Goal: Check status: Check status

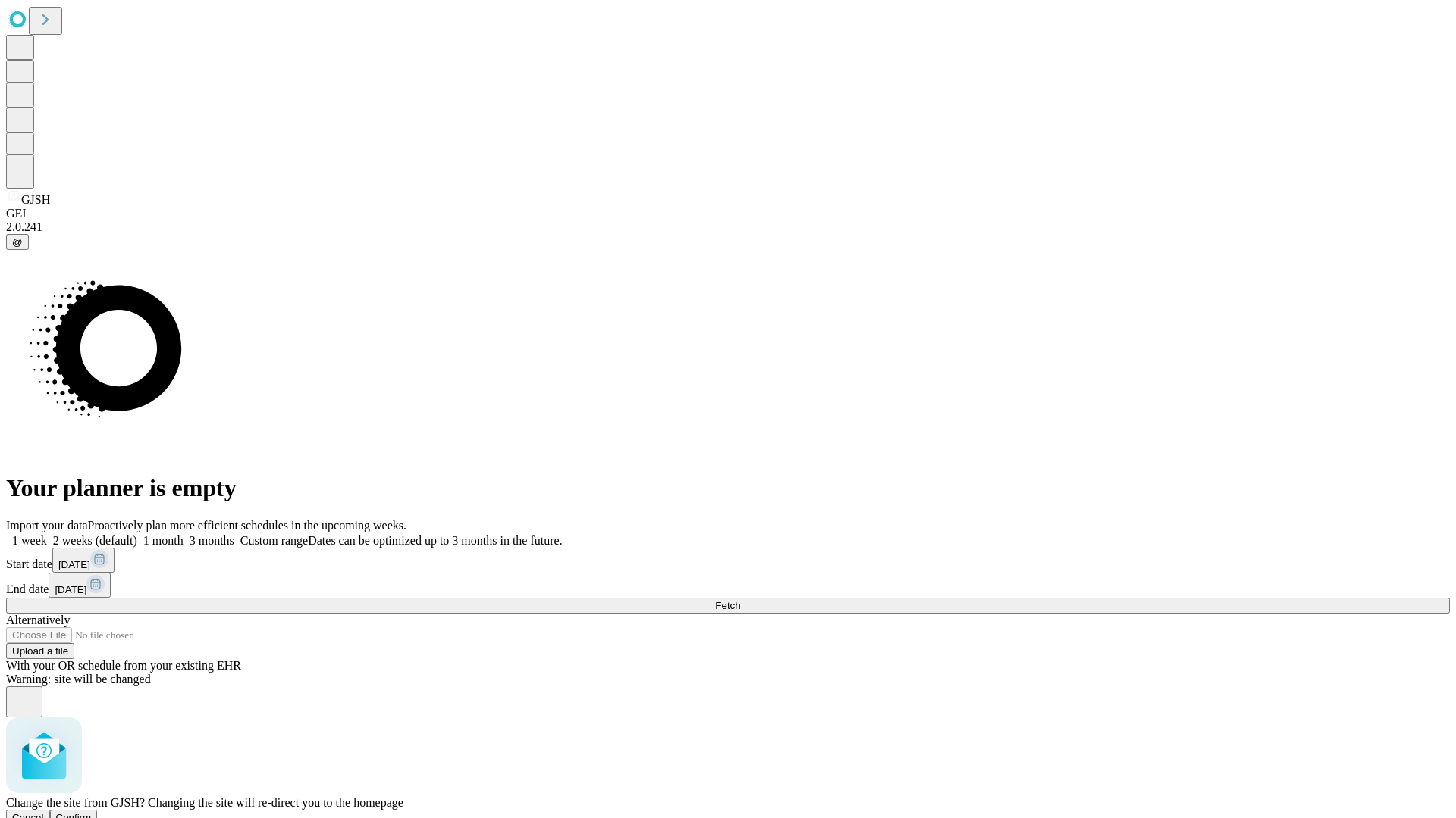
click at [91, 812] on span "Confirm" at bounding box center [74, 817] width 36 height 11
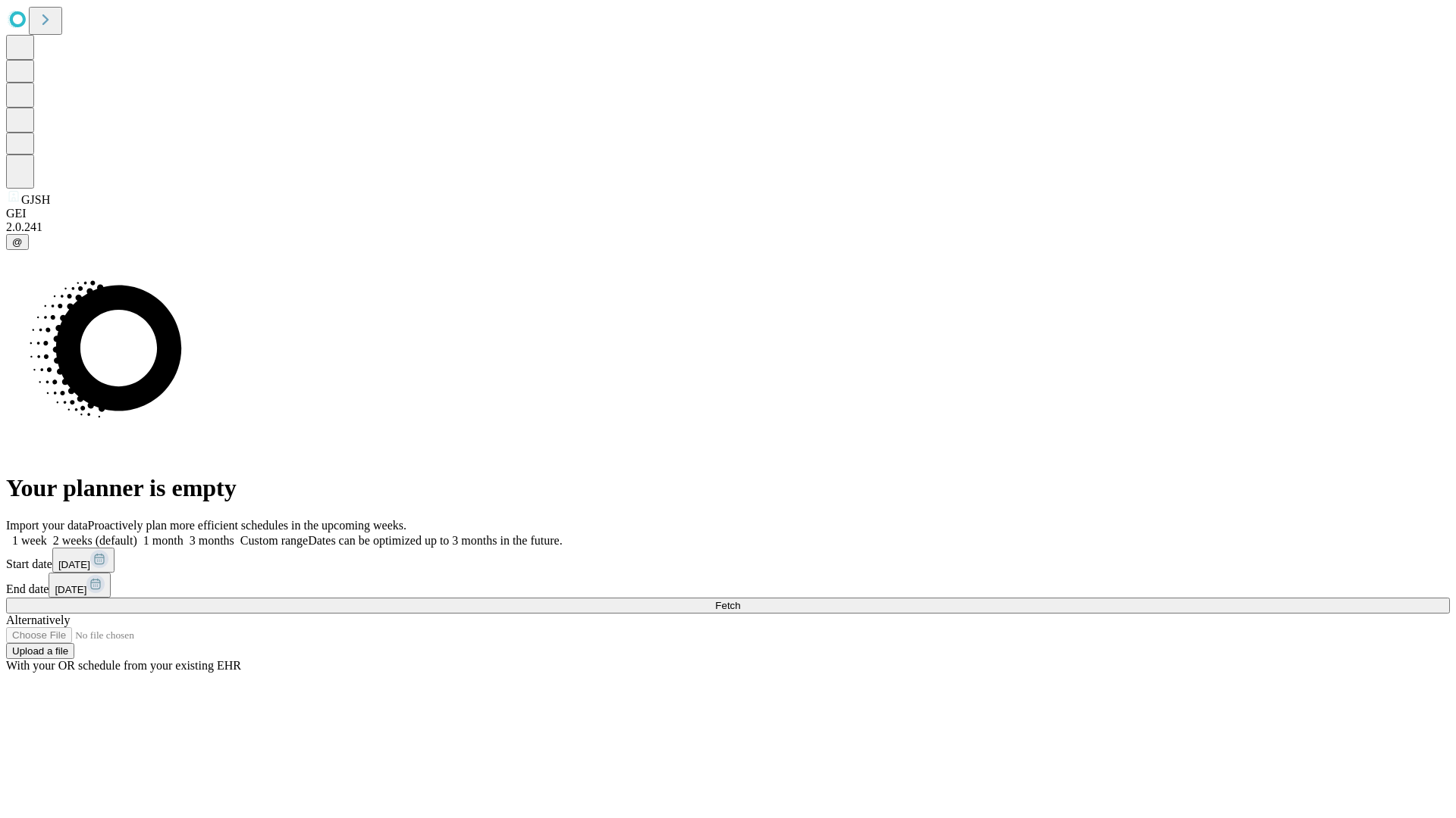
click at [183, 534] on label "1 month" at bounding box center [160, 540] width 46 height 13
click at [740, 600] on span "Fetch" at bounding box center [727, 606] width 25 height 11
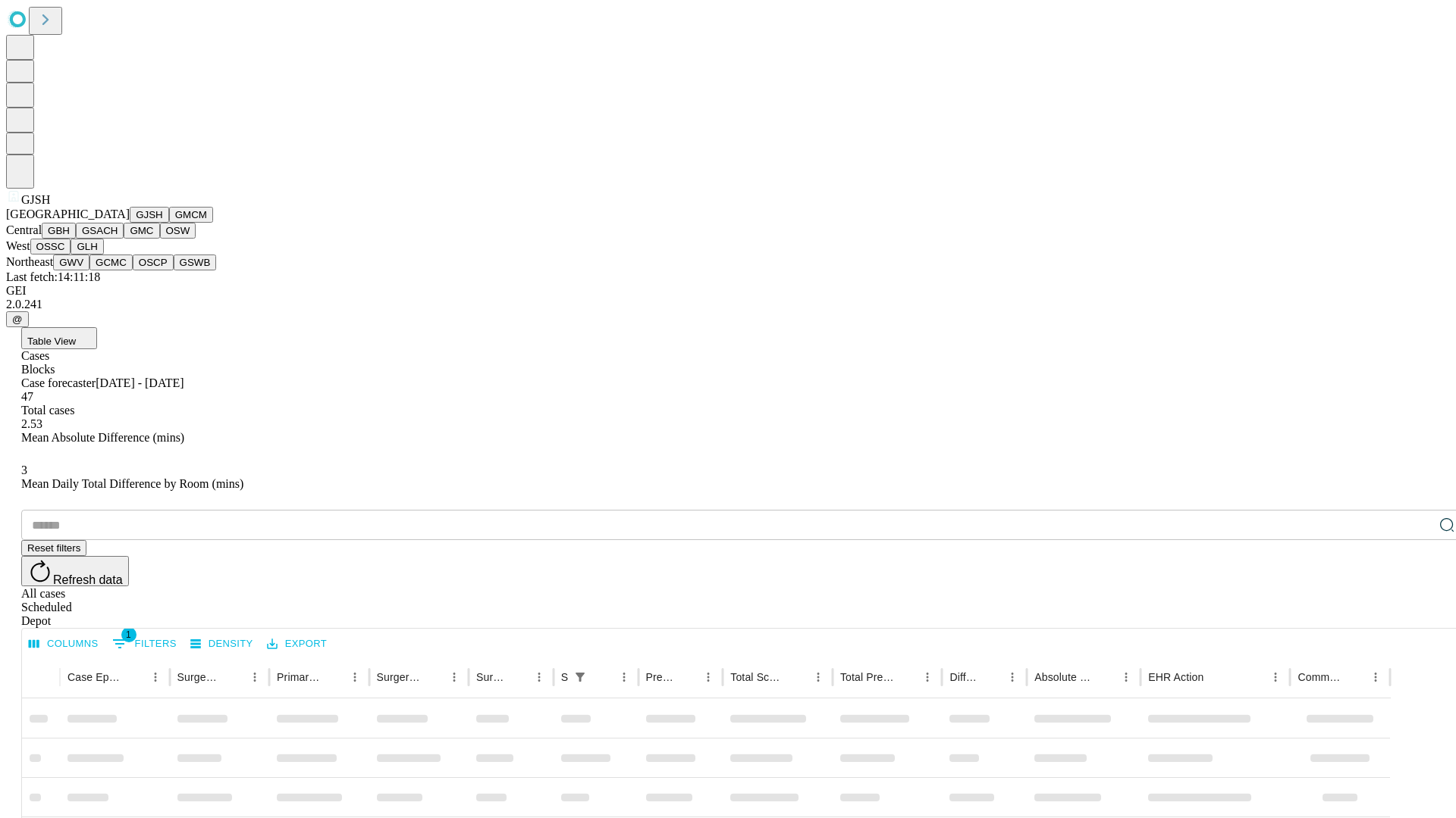
click at [169, 223] on button "GMCM" at bounding box center [191, 215] width 44 height 16
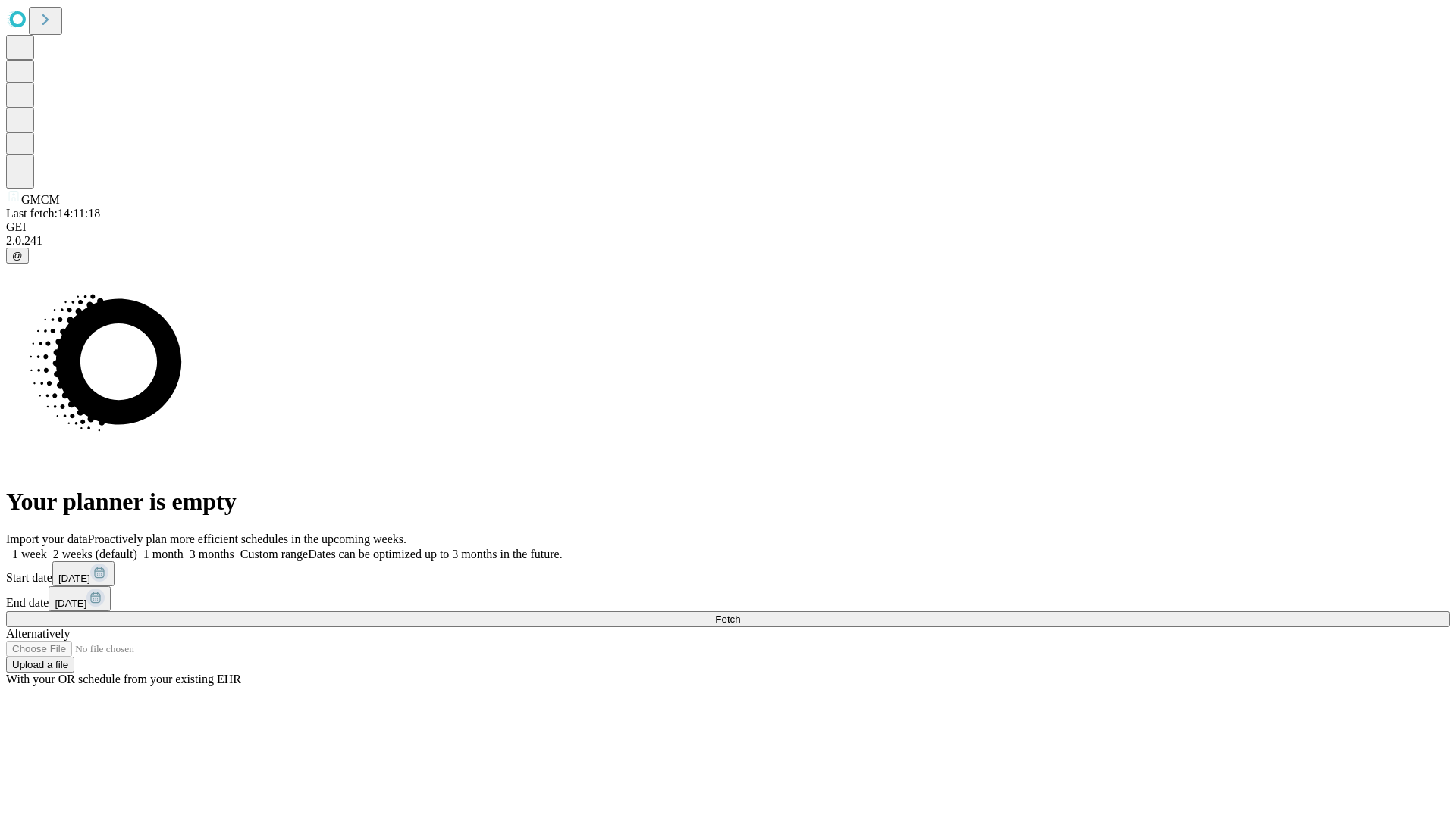
click at [183, 548] on label "1 month" at bounding box center [160, 554] width 46 height 13
click at [740, 614] on span "Fetch" at bounding box center [727, 619] width 25 height 11
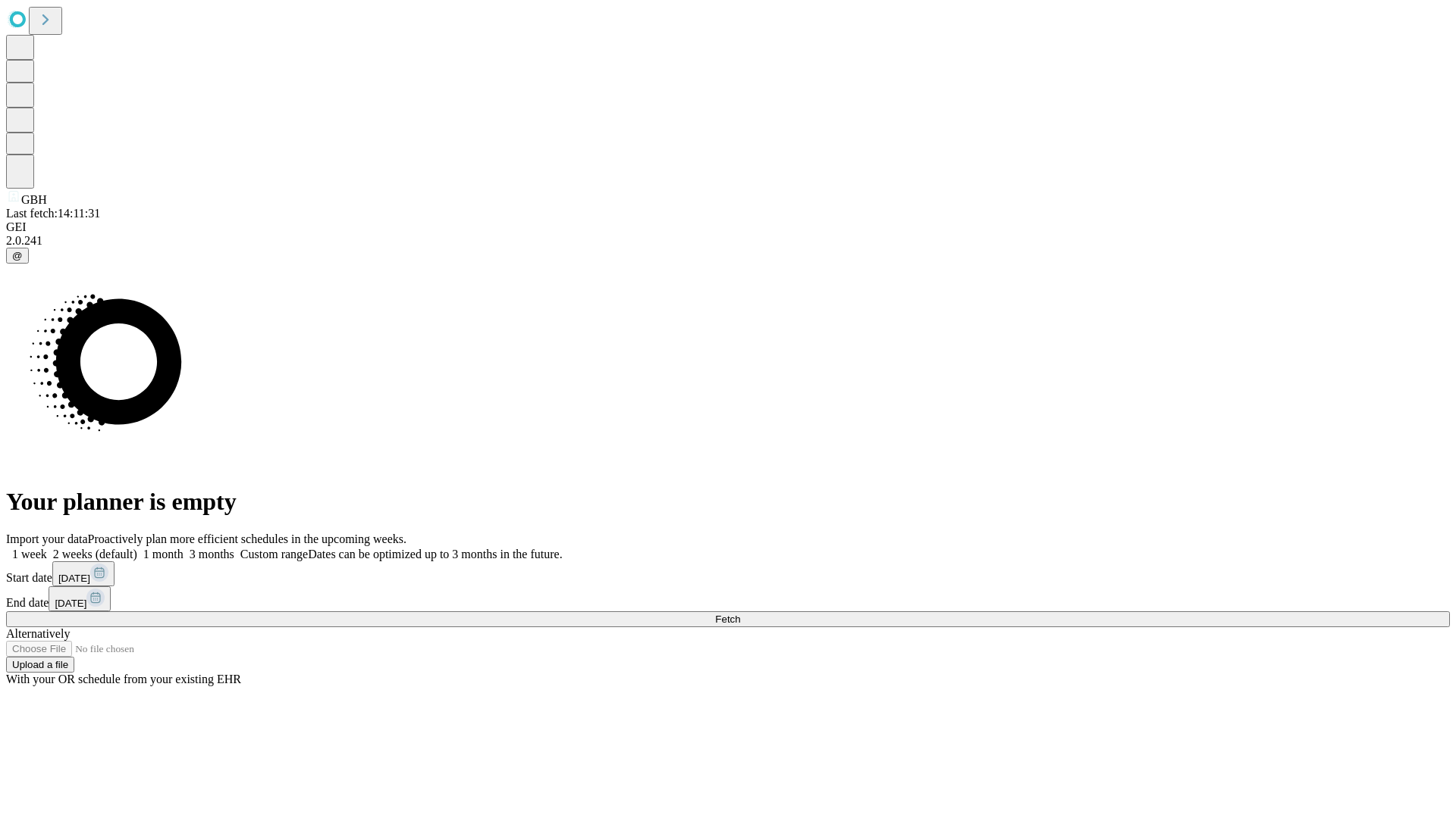
click at [183, 548] on label "1 month" at bounding box center [160, 554] width 46 height 13
click at [740, 614] on span "Fetch" at bounding box center [727, 619] width 25 height 11
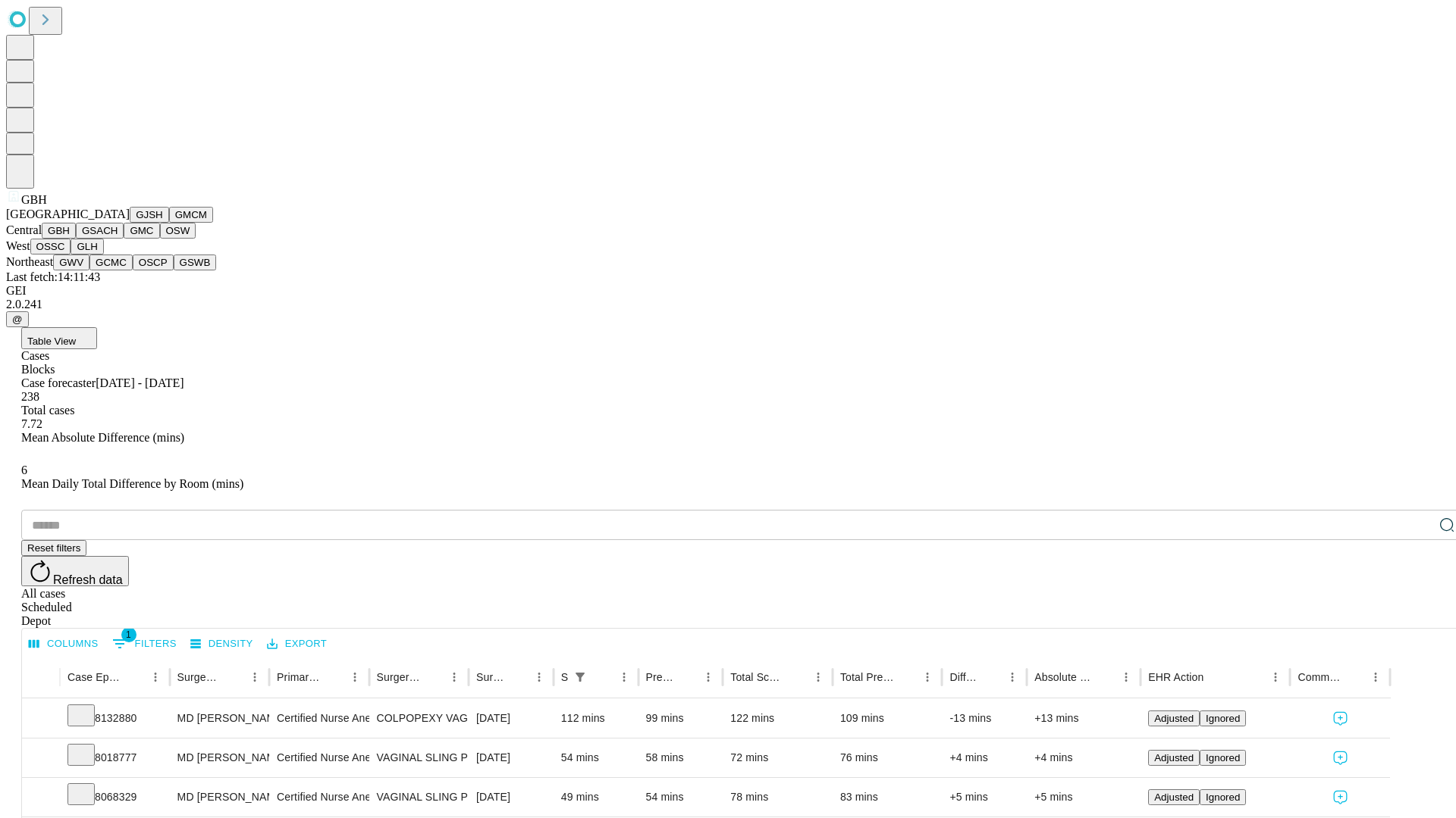
click at [118, 239] on button "GSACH" at bounding box center [100, 230] width 48 height 16
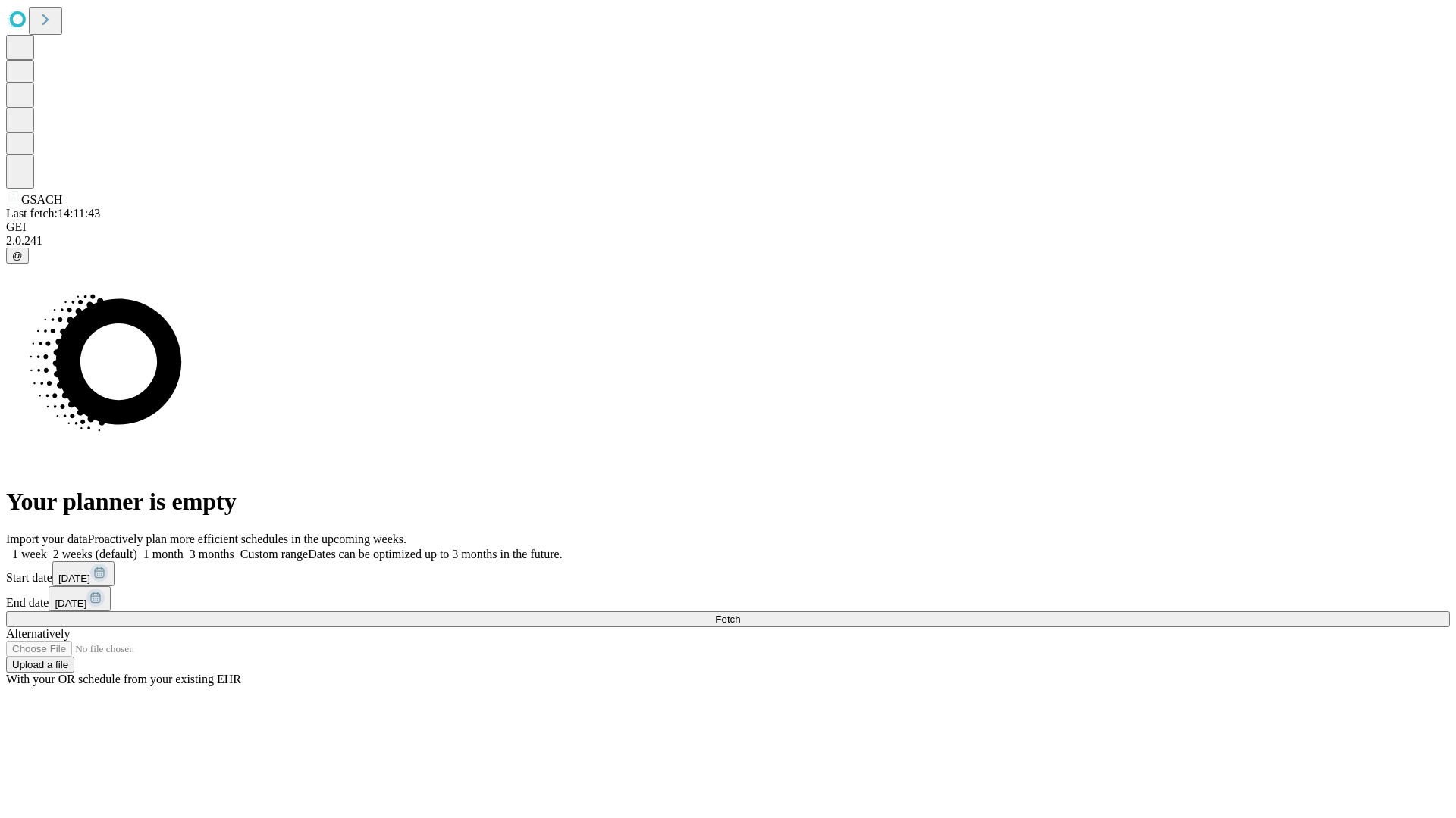
click at [183, 548] on label "1 month" at bounding box center [160, 554] width 46 height 13
click at [740, 614] on span "Fetch" at bounding box center [727, 619] width 25 height 11
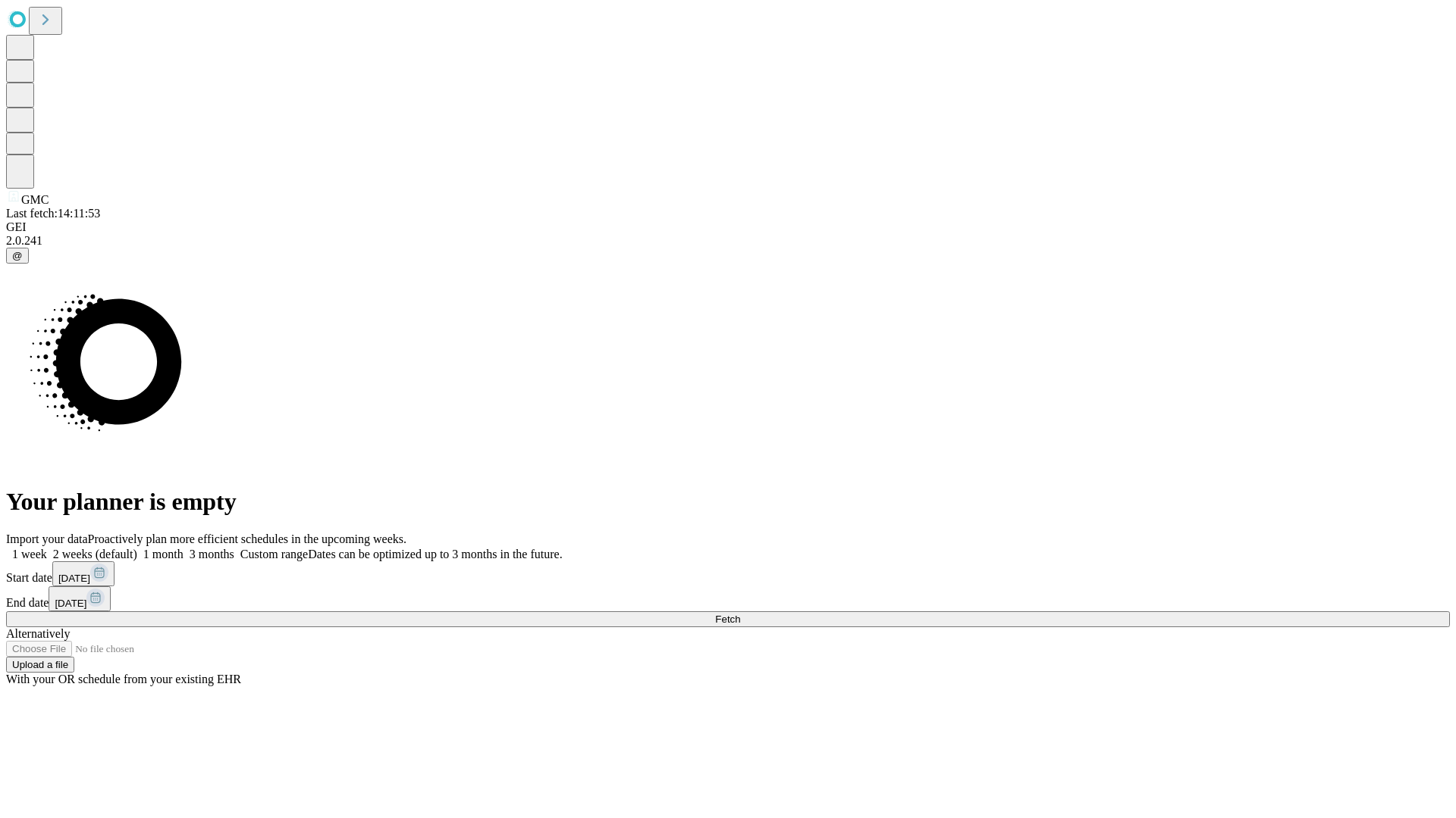
click at [183, 548] on label "1 month" at bounding box center [160, 554] width 46 height 13
click at [740, 614] on span "Fetch" at bounding box center [727, 619] width 25 height 11
click at [183, 548] on label "1 month" at bounding box center [160, 554] width 46 height 13
click at [740, 614] on span "Fetch" at bounding box center [727, 619] width 25 height 11
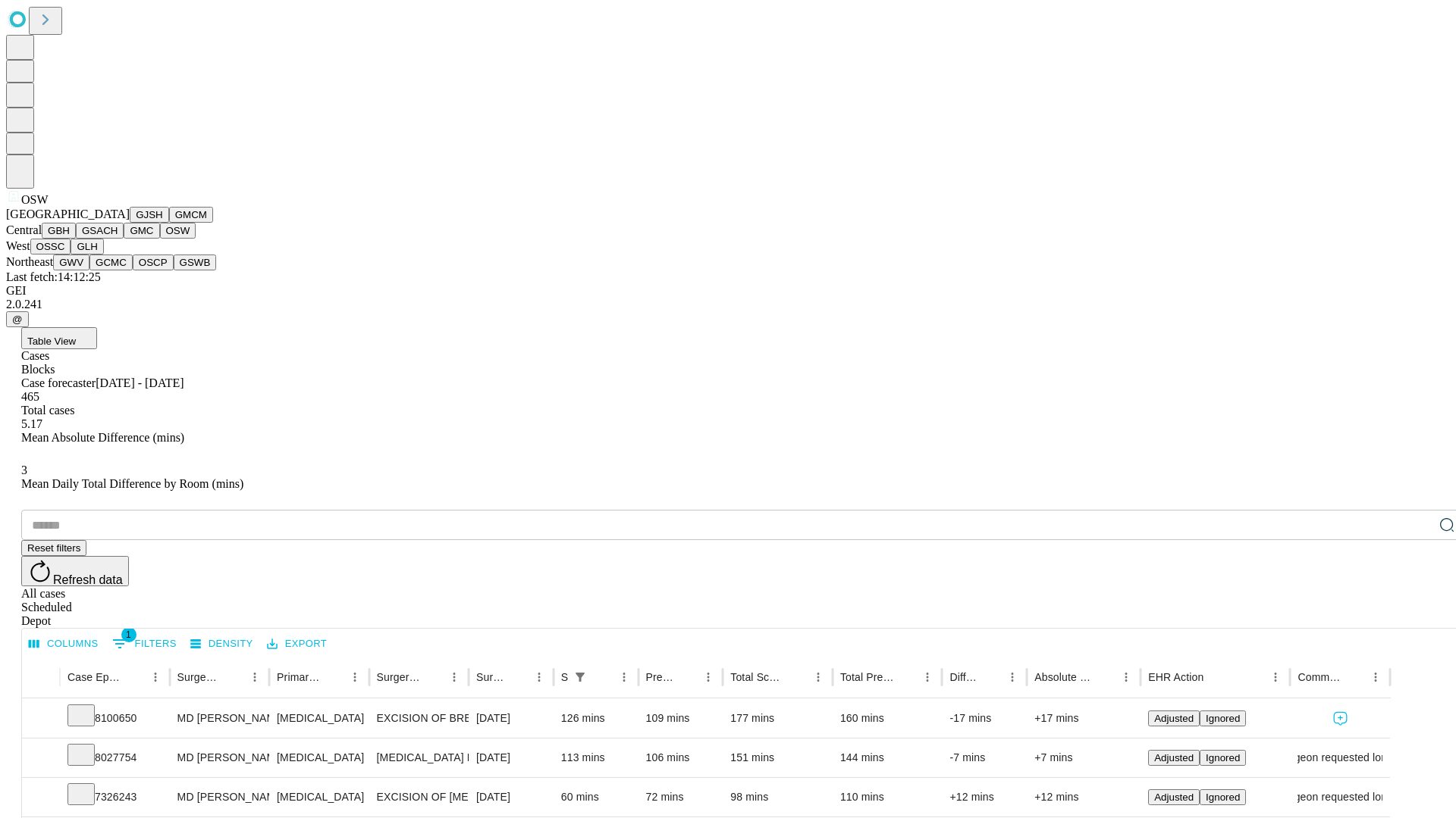
click at [71, 254] on button "OSSC" at bounding box center [51, 247] width 41 height 16
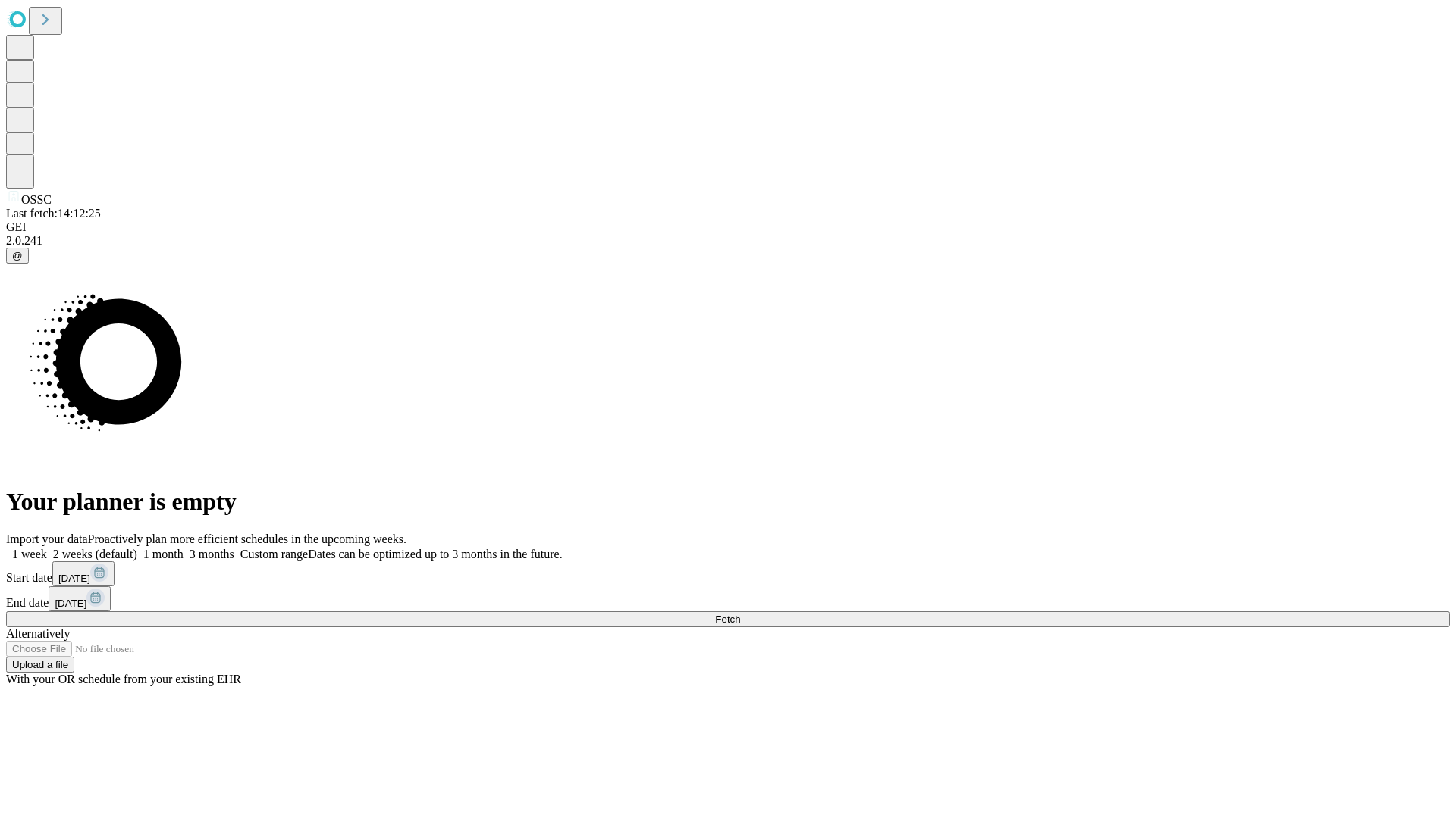
click at [183, 548] on label "1 month" at bounding box center [160, 554] width 46 height 13
click at [740, 614] on span "Fetch" at bounding box center [727, 619] width 25 height 11
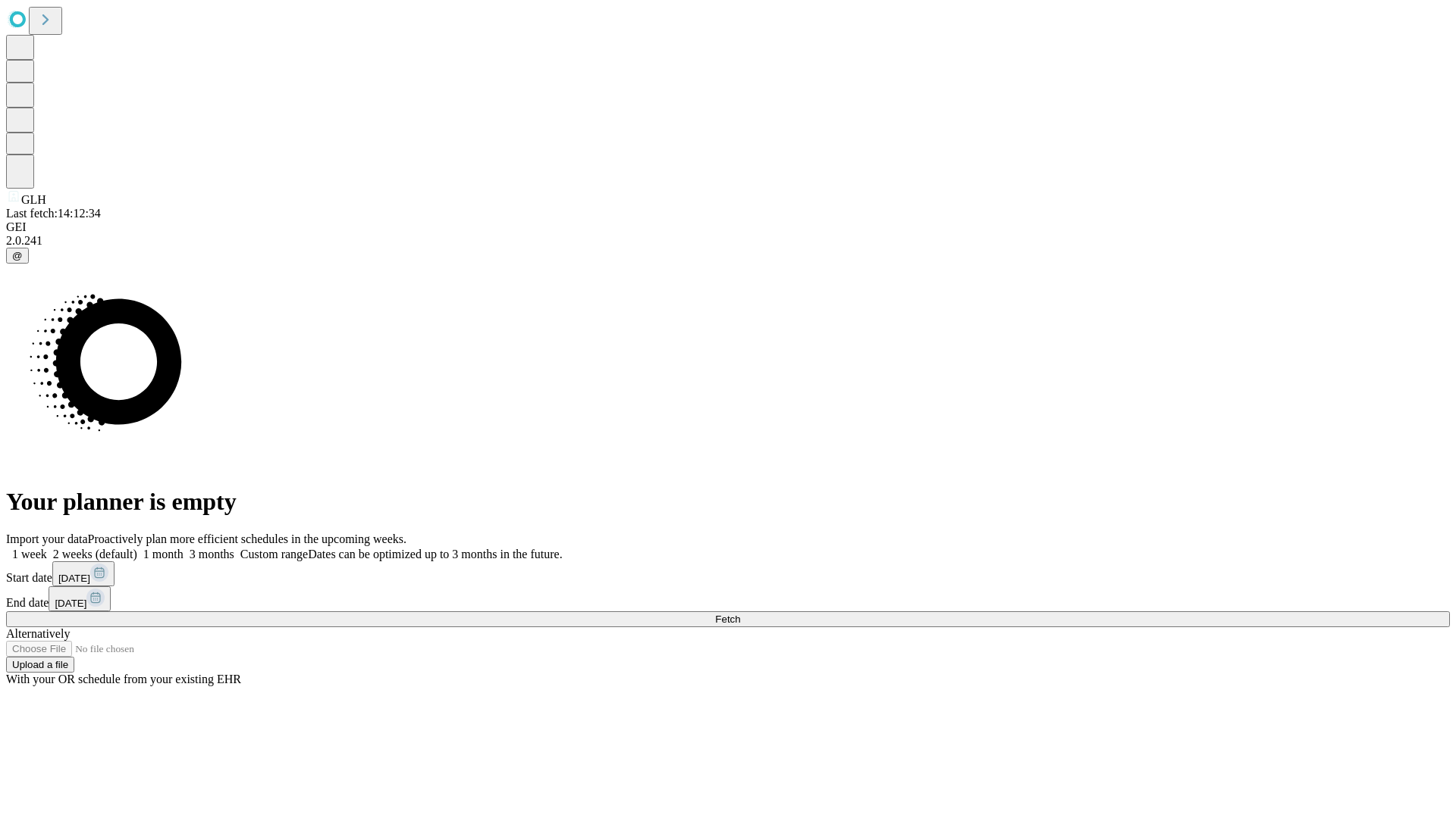
click at [740, 614] on span "Fetch" at bounding box center [727, 619] width 25 height 11
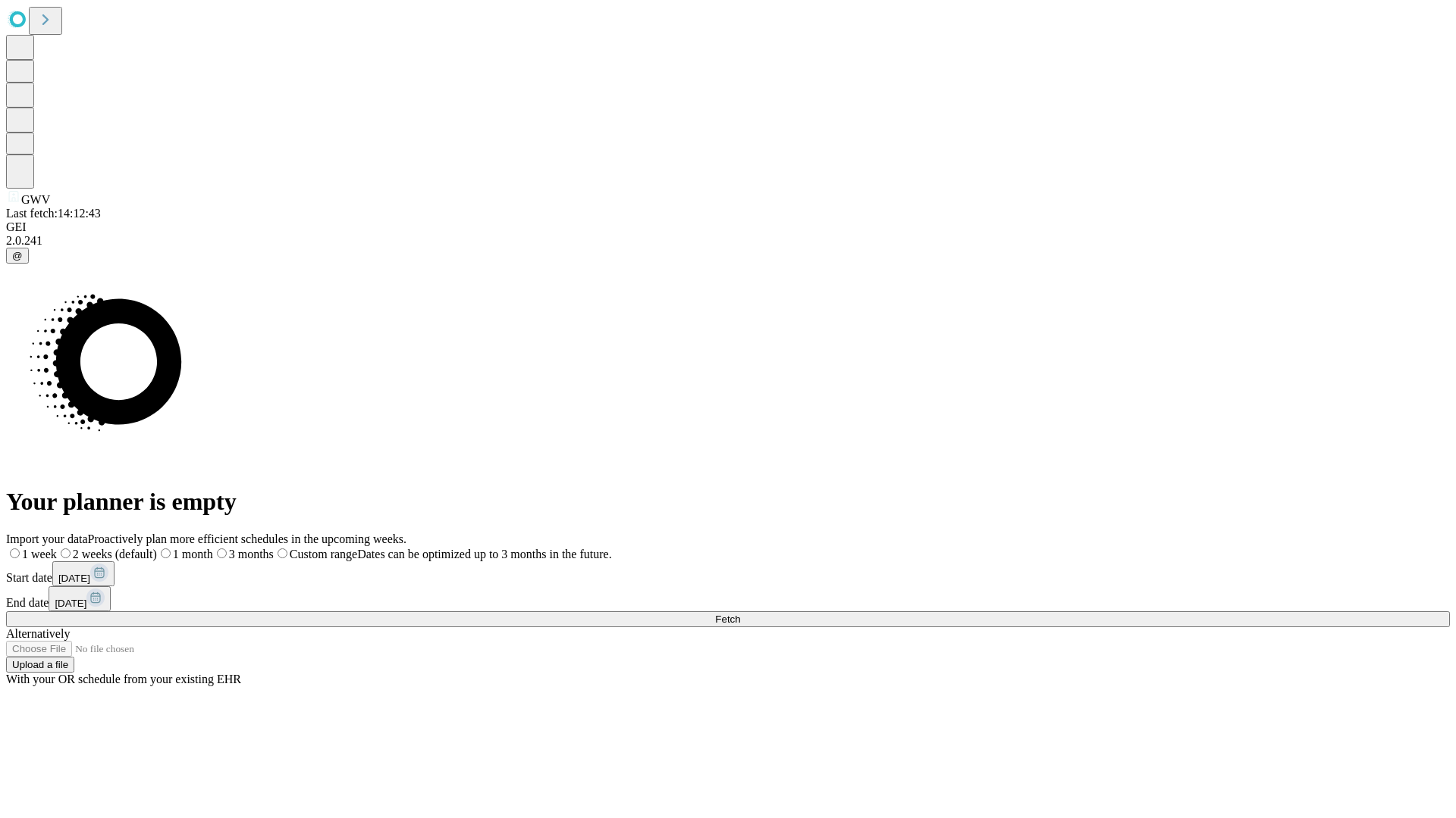
click at [213, 548] on label "1 month" at bounding box center [185, 554] width 56 height 13
click at [740, 614] on span "Fetch" at bounding box center [727, 619] width 25 height 11
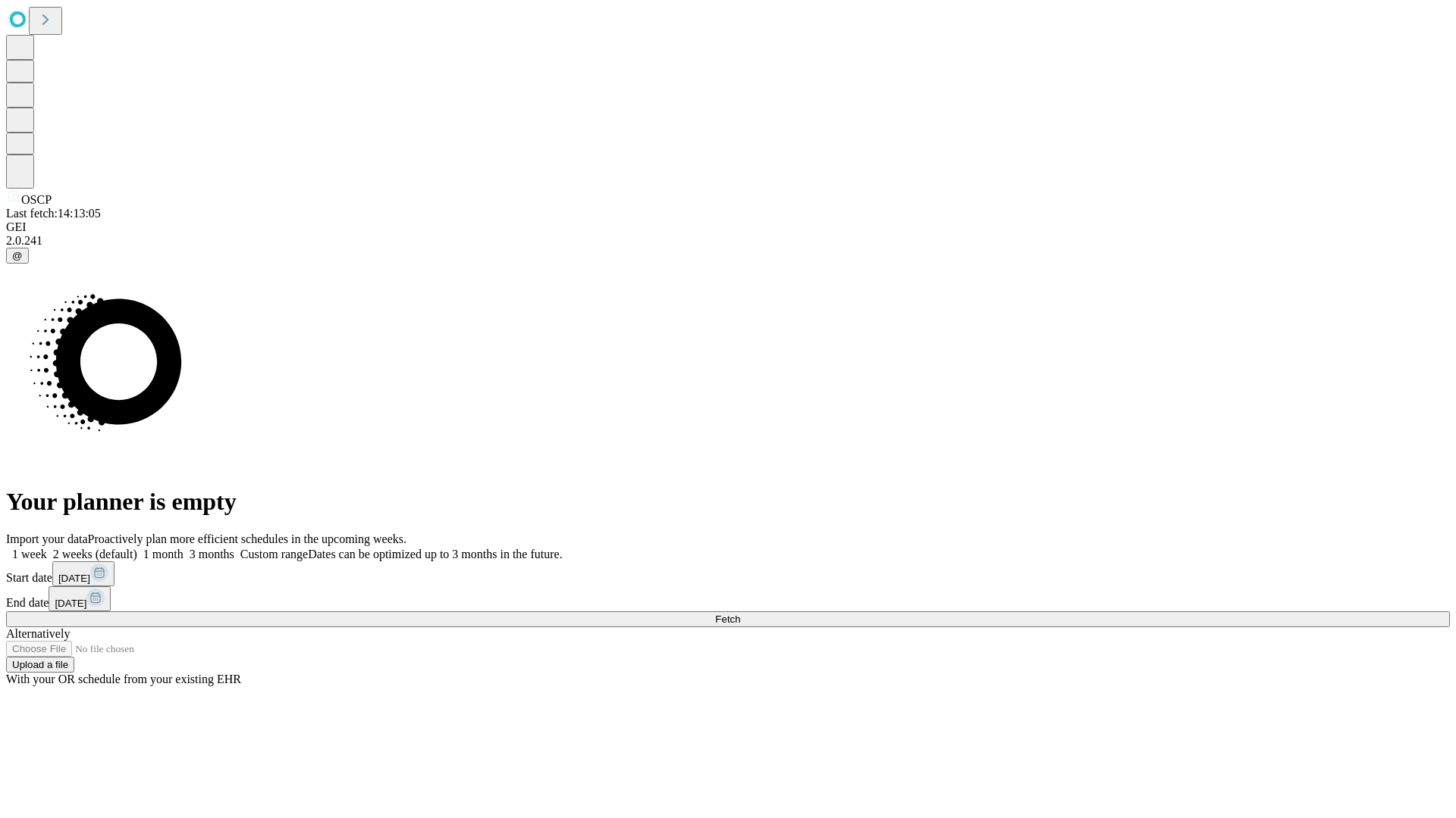
click at [183, 548] on label "1 month" at bounding box center [160, 554] width 46 height 13
click at [740, 614] on span "Fetch" at bounding box center [727, 619] width 25 height 11
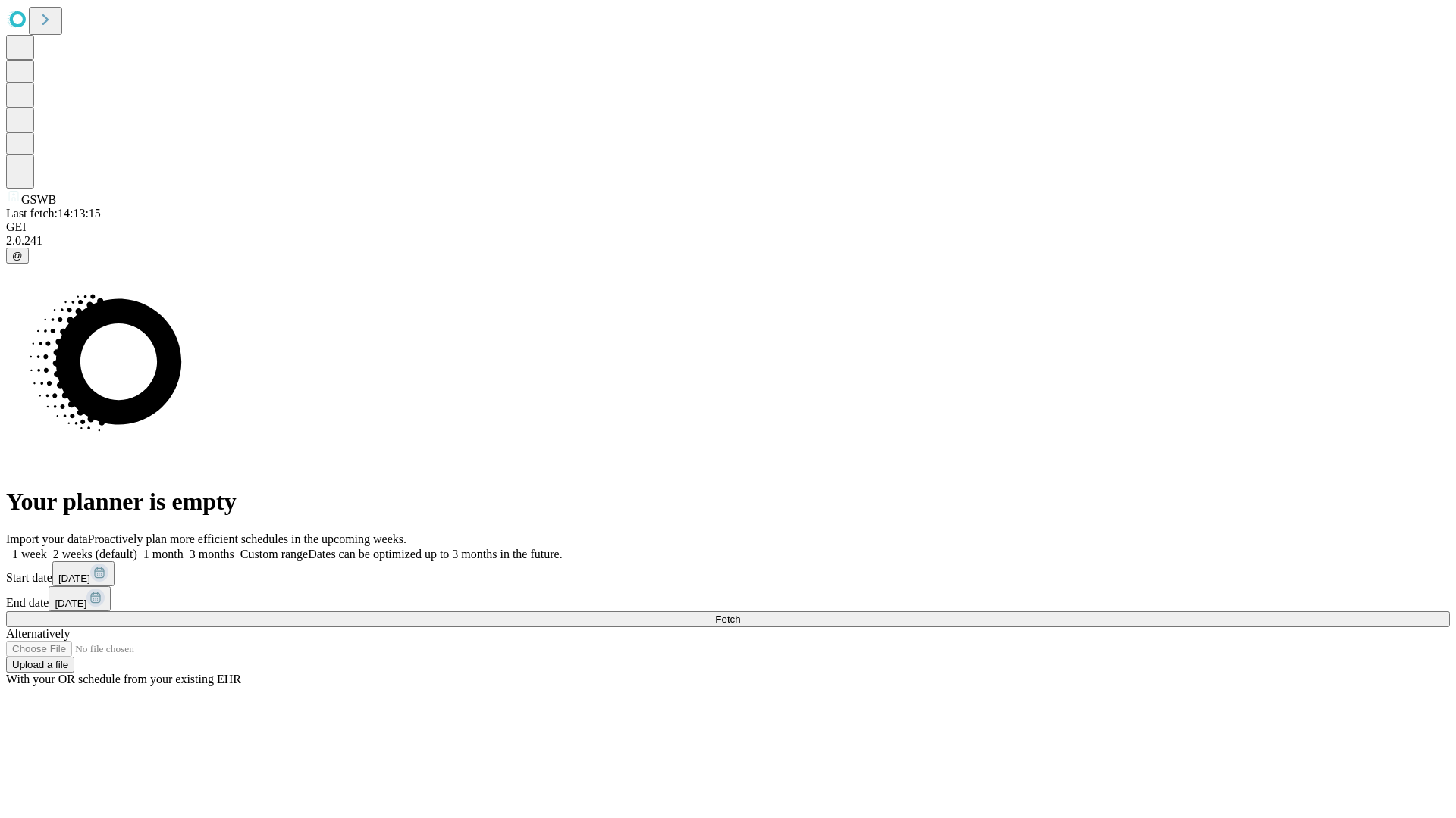
click at [183, 548] on label "1 month" at bounding box center [160, 554] width 46 height 13
click at [740, 614] on span "Fetch" at bounding box center [727, 619] width 25 height 11
